Goal: Information Seeking & Learning: Find specific fact

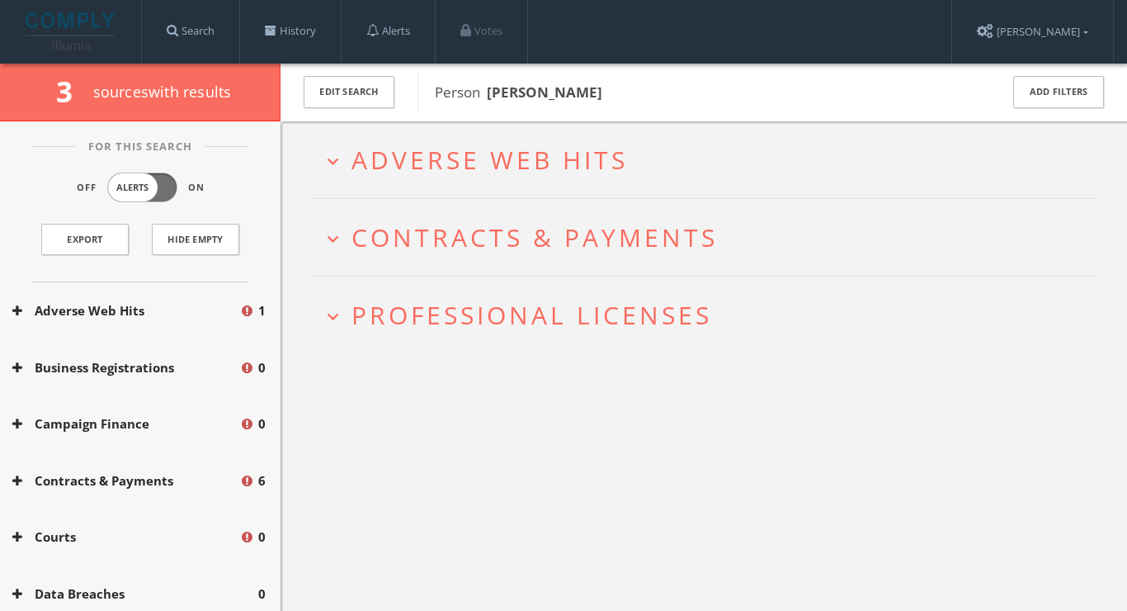
click at [565, 177] on h2 "expand_more Adverse Web Hits" at bounding box center [703, 159] width 789 height 77
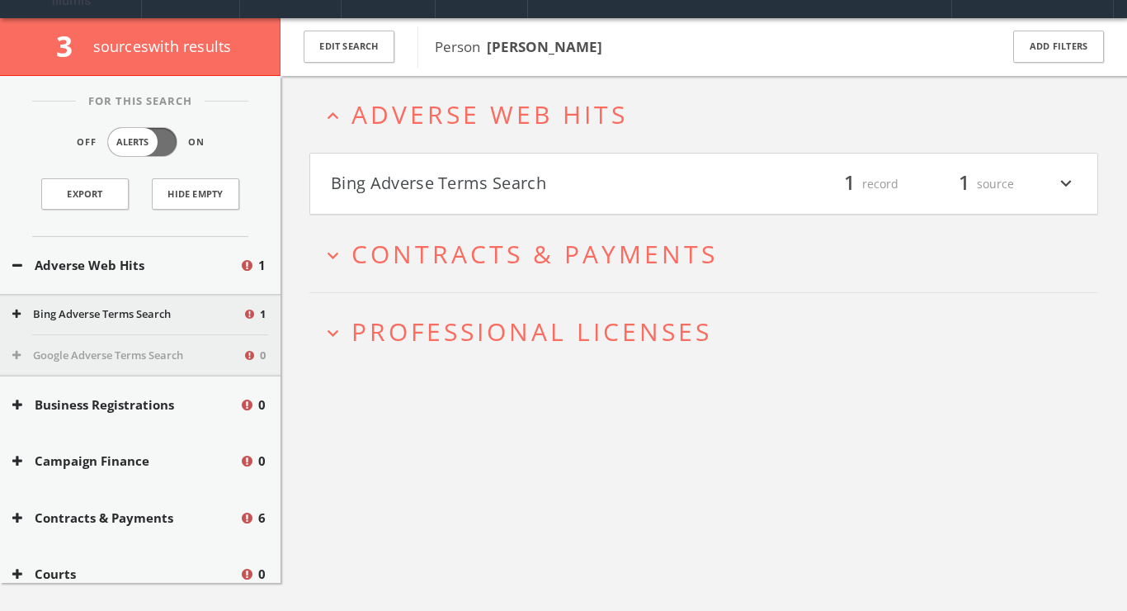
click at [559, 191] on h4 "Bing Adverse Terms Search filter_list 1 record 1 source expand_more" at bounding box center [703, 183] width 787 height 61
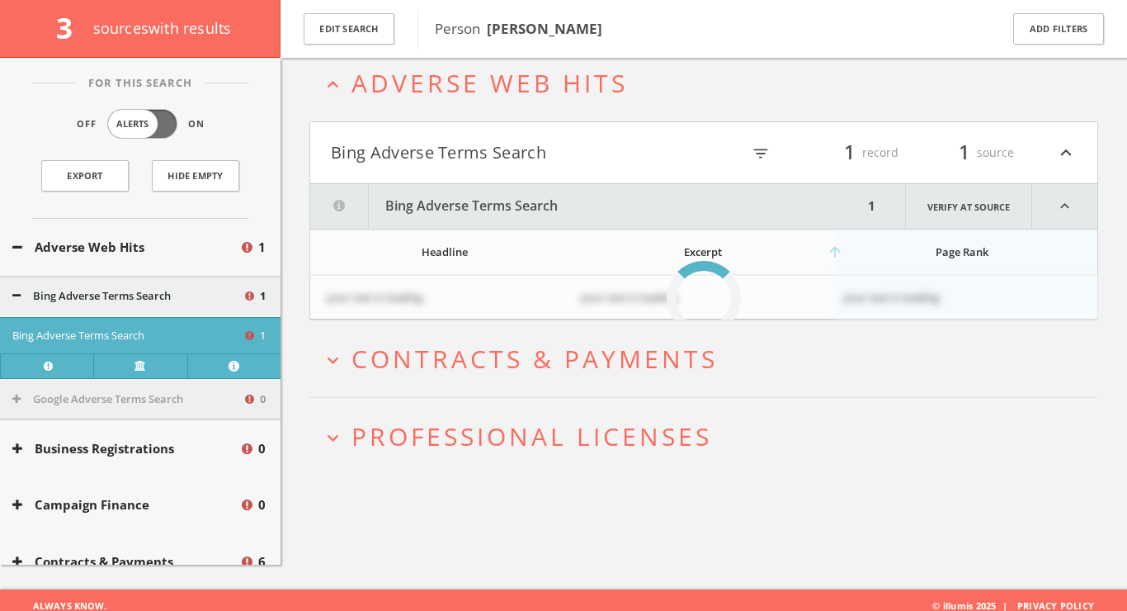
scroll to position [96, 0]
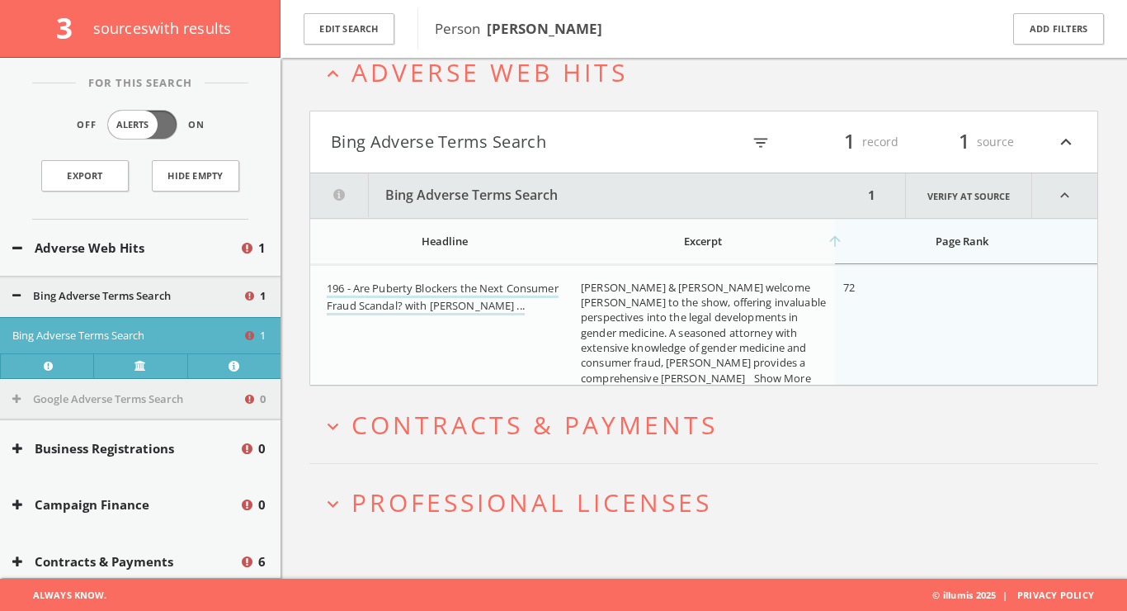
click at [554, 423] on span "Contracts & Payments" at bounding box center [535, 425] width 366 height 34
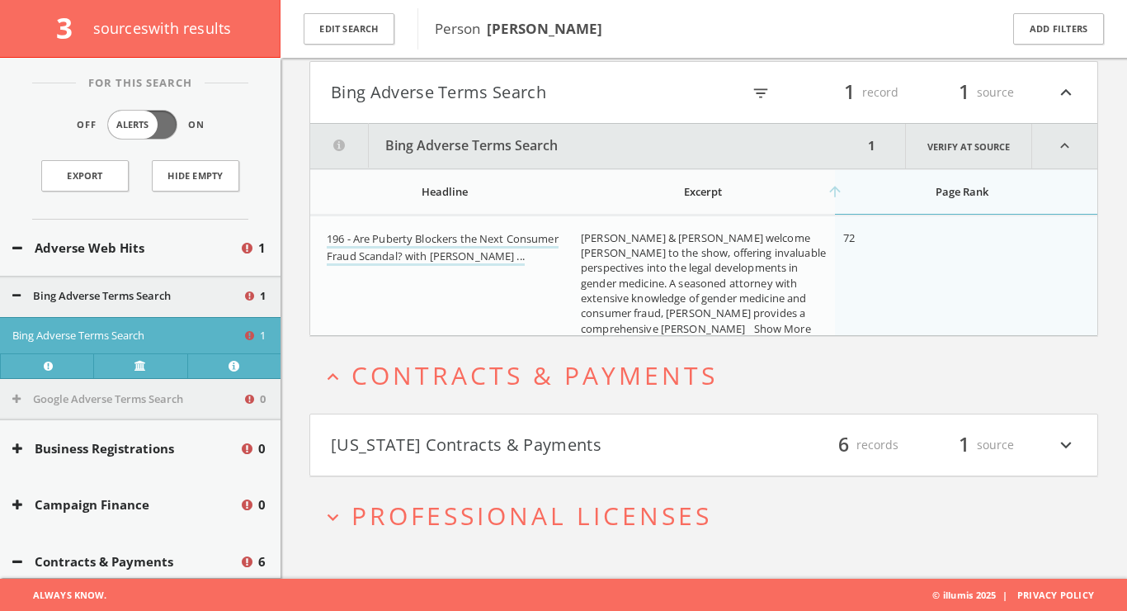
click at [554, 423] on h4 "[US_STATE] Contracts & Payments filter_list 6 records 1 source expand_more" at bounding box center [703, 444] width 787 height 61
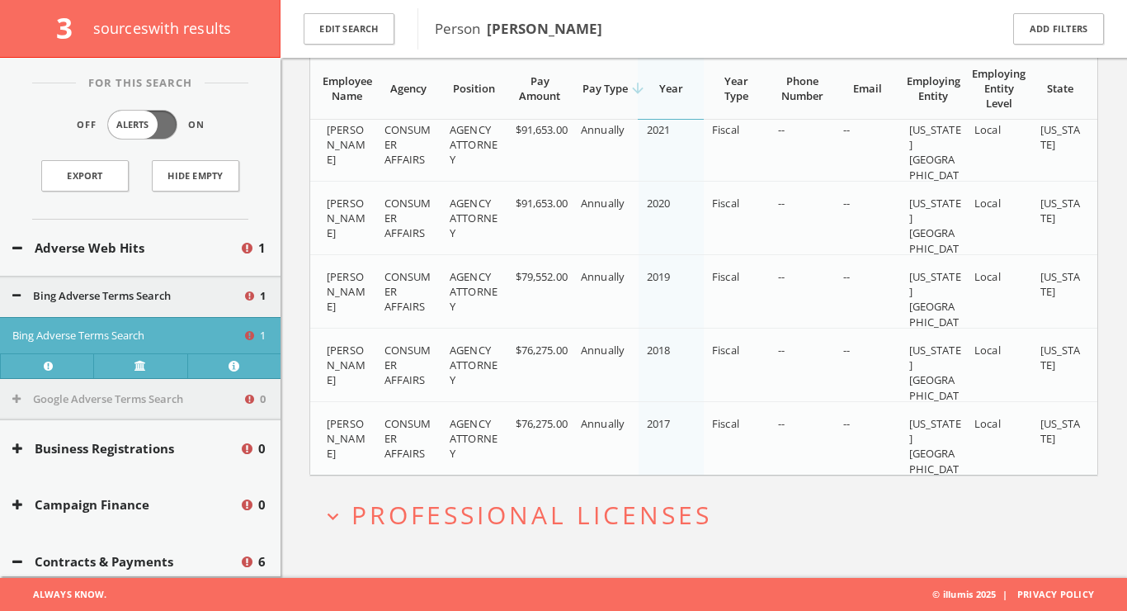
scroll to position [740, 0]
click at [610, 517] on span "Professional Licenses" at bounding box center [532, 515] width 361 height 34
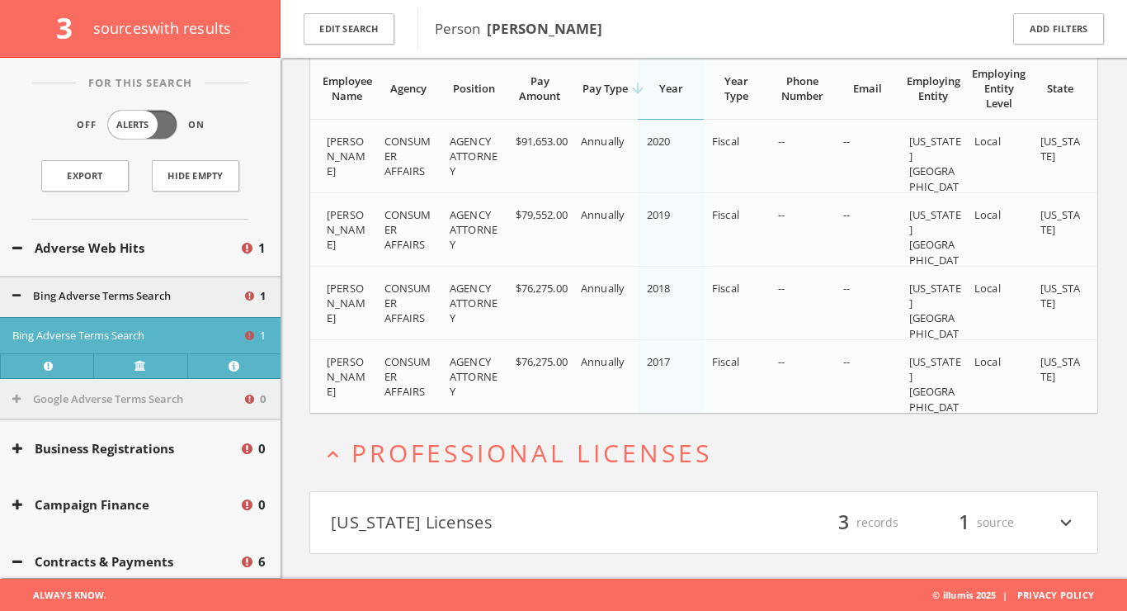
click at [565, 531] on button "[US_STATE] Licenses" at bounding box center [517, 522] width 373 height 28
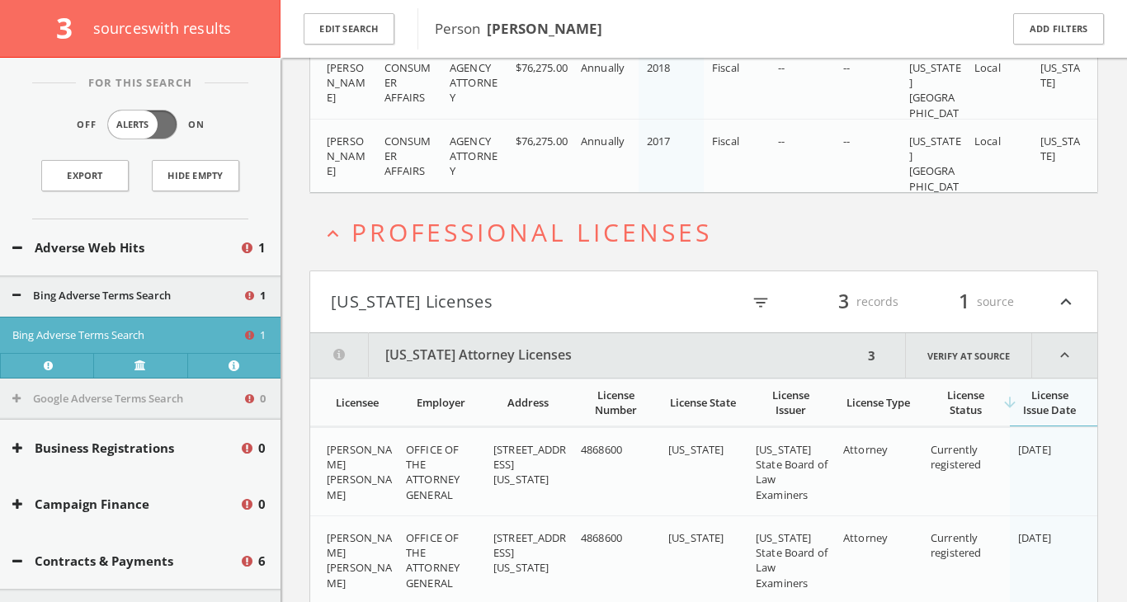
scroll to position [0, 0]
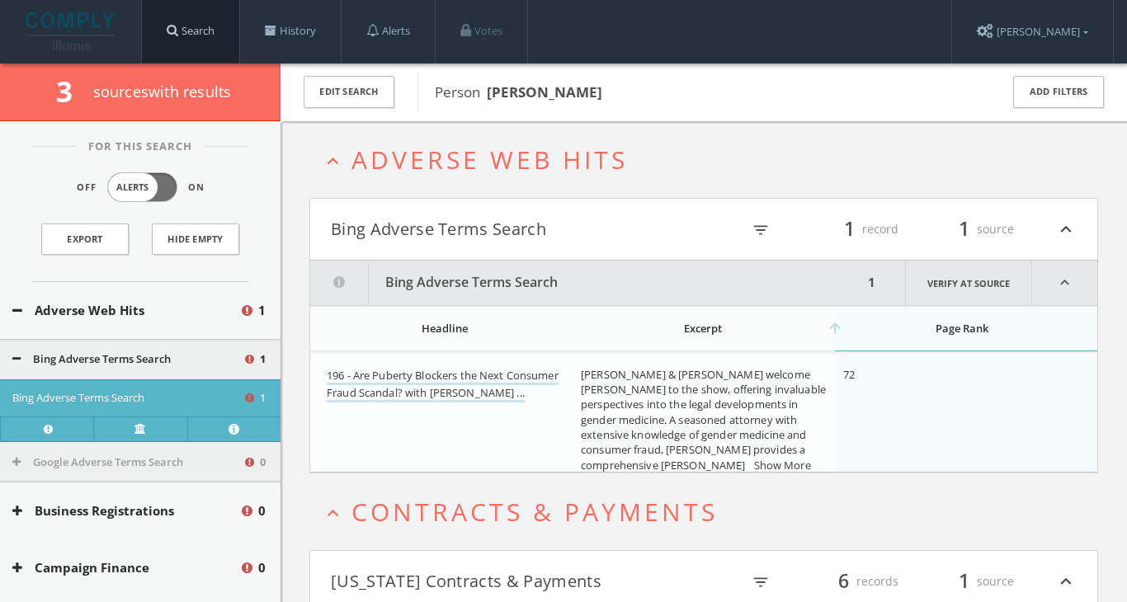
click at [210, 32] on link "Search" at bounding box center [190, 31] width 97 height 63
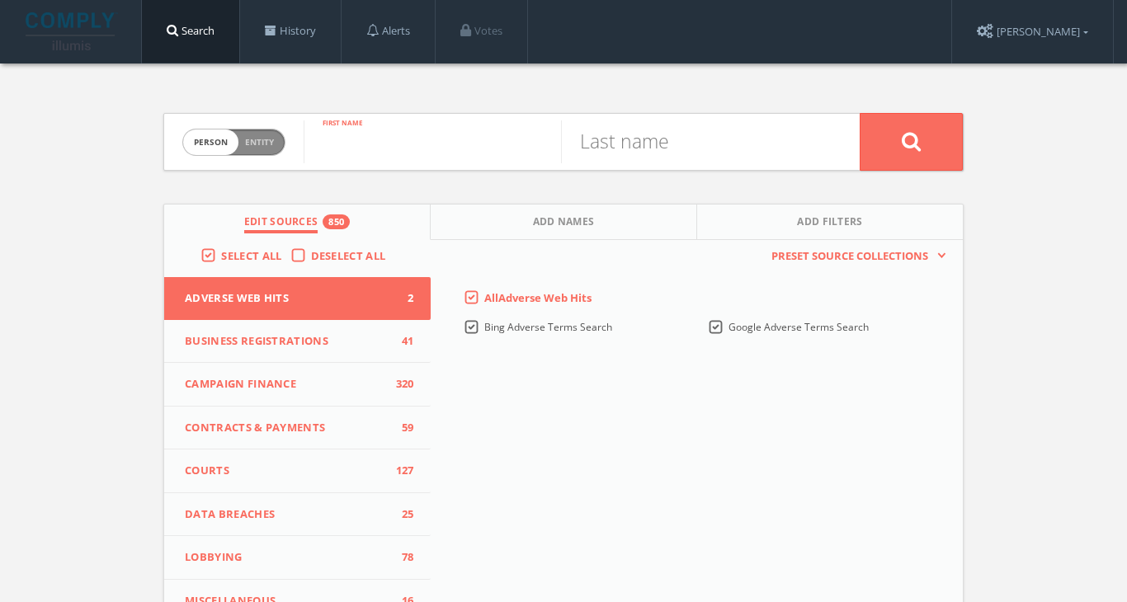
click at [374, 143] on input "text" at bounding box center [432, 141] width 257 height 43
type input "[PERSON_NAME]"
type input "stockton"
click at [911, 141] on button at bounding box center [911, 142] width 103 height 58
